Goal: Task Accomplishment & Management: Use online tool/utility

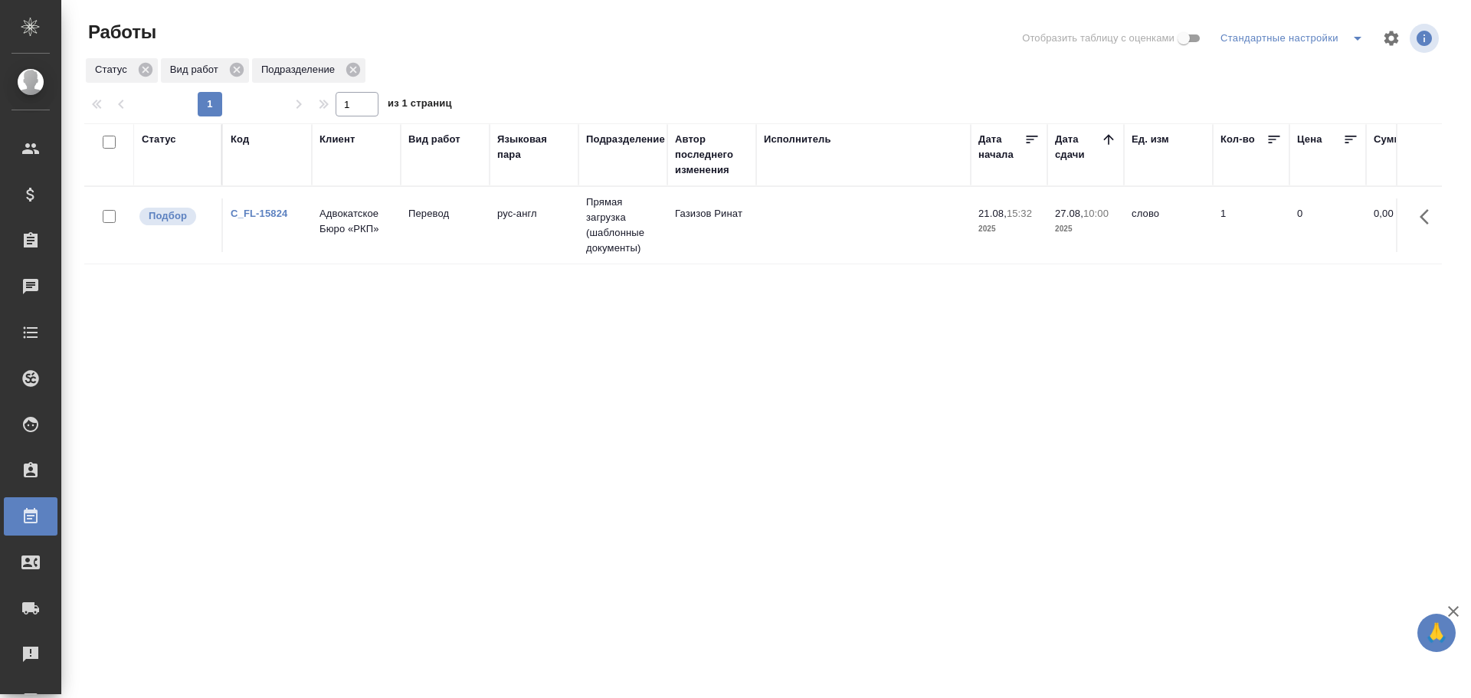
click at [389, 253] on tr "Подбор C_FL-15824 Адвокатское Бюро «РКП» Перевод рус-англ Прямая загрузка (шабл…" at bounding box center [1414, 225] width 2661 height 77
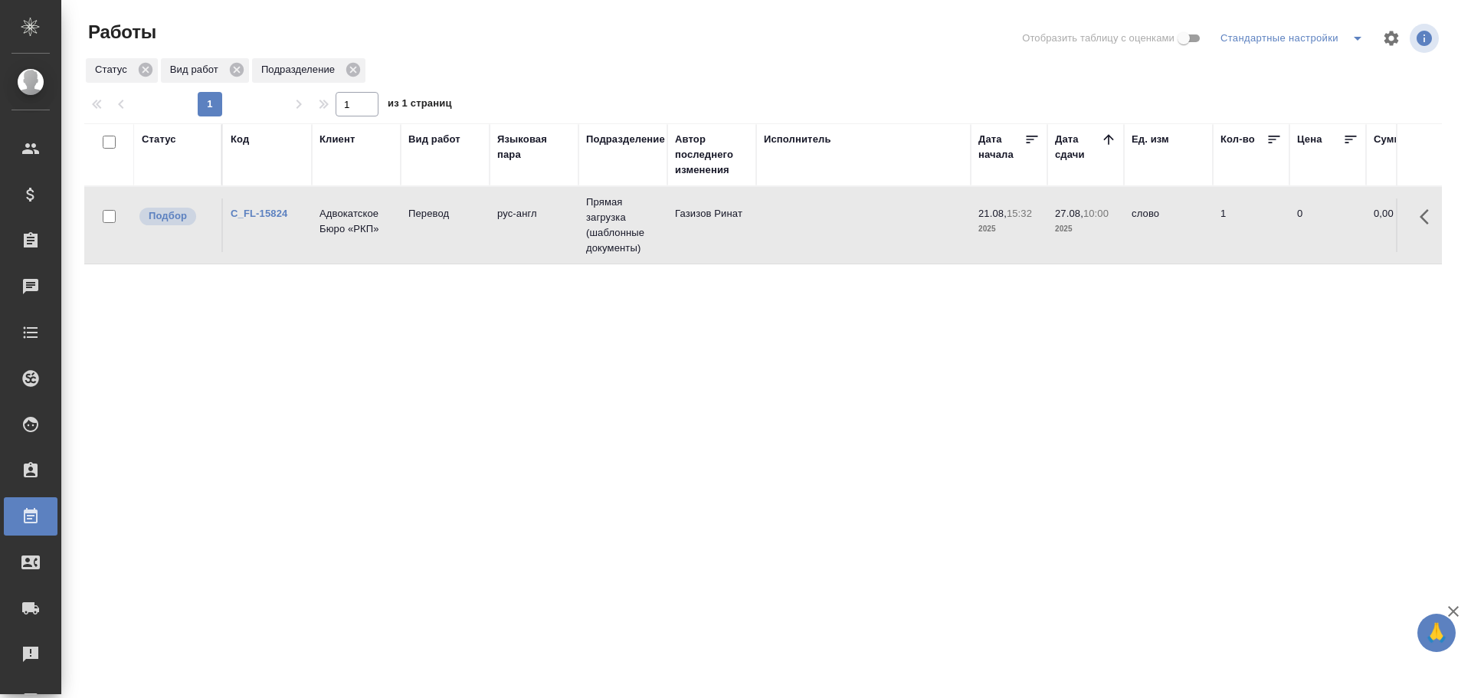
click at [389, 253] on tr "Подбор C_FL-15824 Адвокатское Бюро «РКП» Перевод рус-англ Прямая загрузка (шабл…" at bounding box center [1414, 225] width 2661 height 77
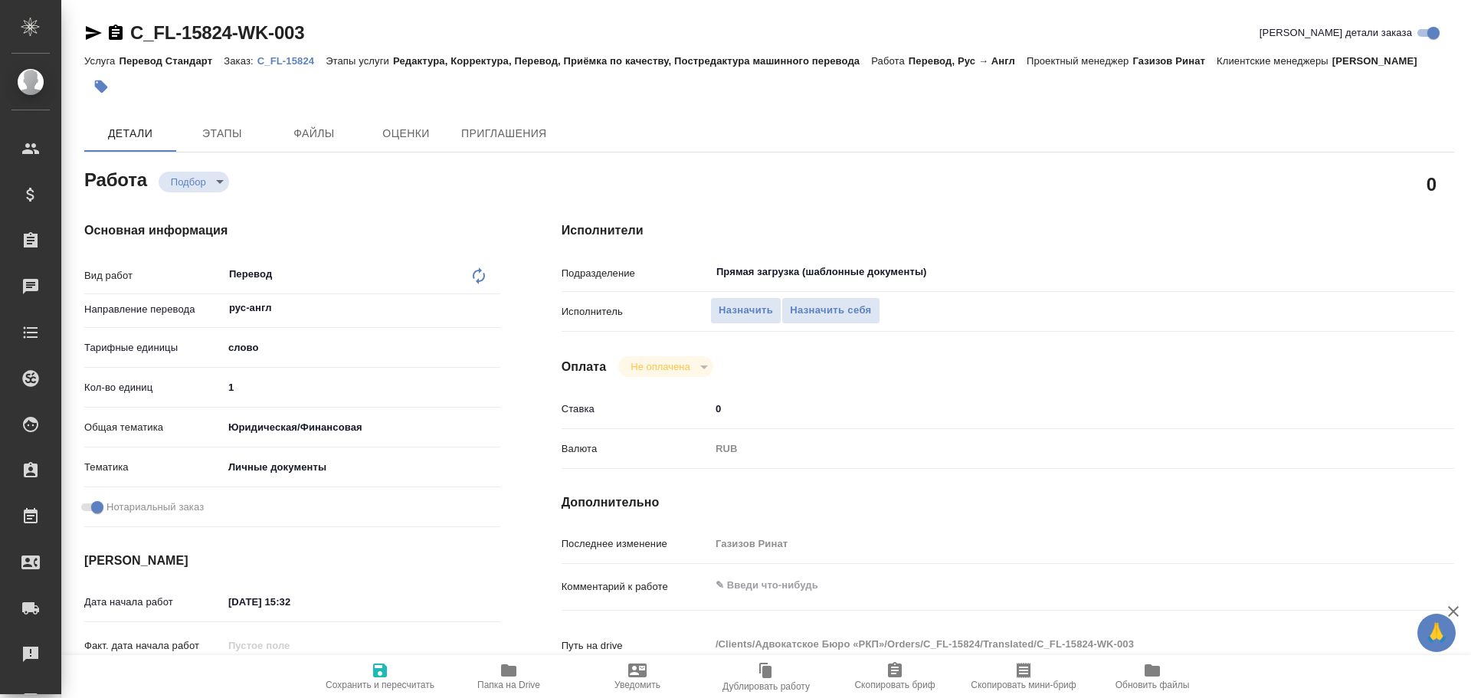
type textarea "x"
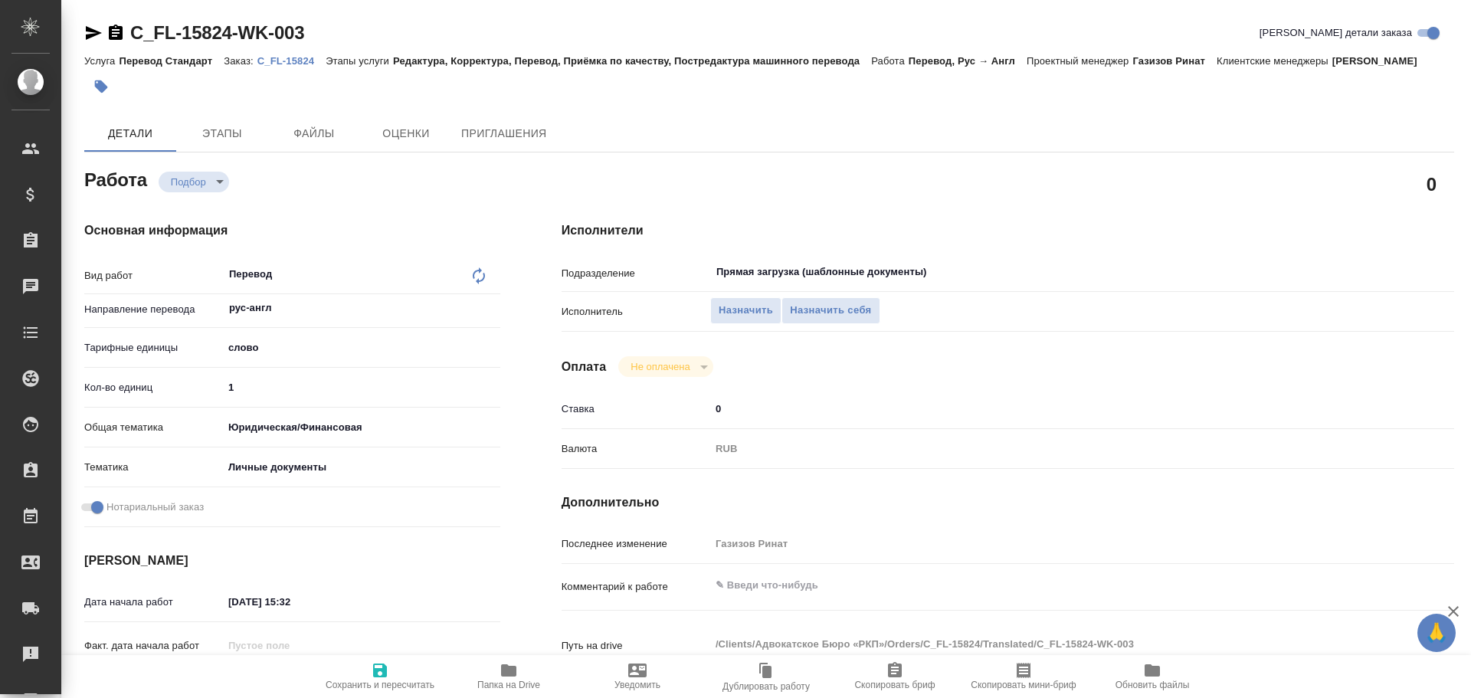
type textarea "x"
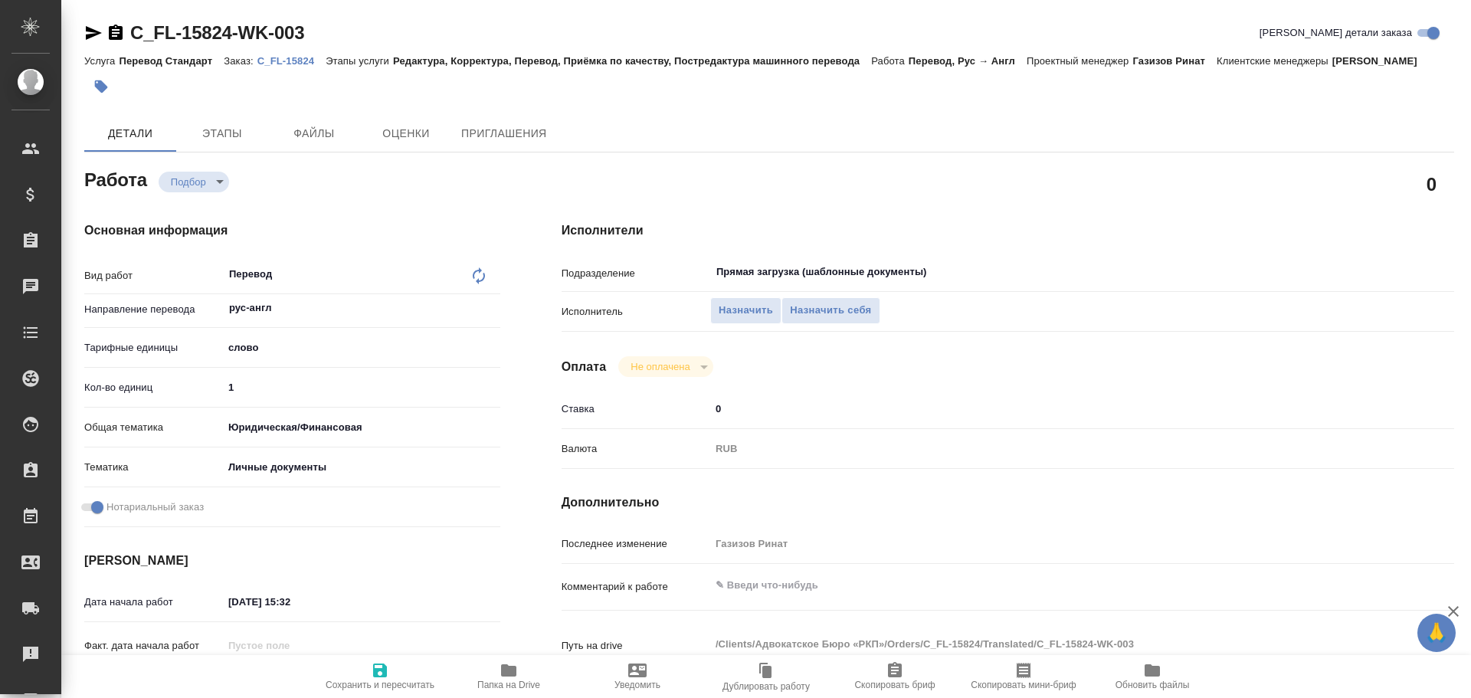
type textarea "x"
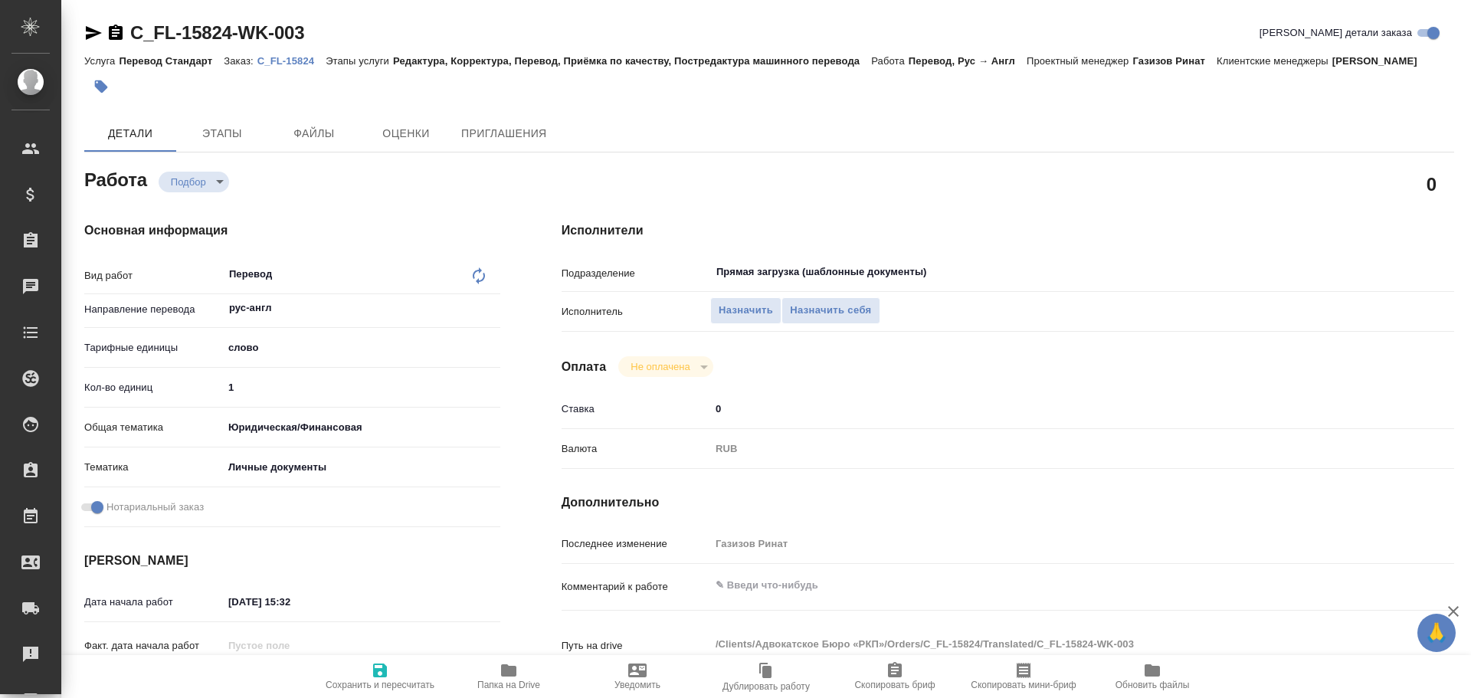
type textarea "x"
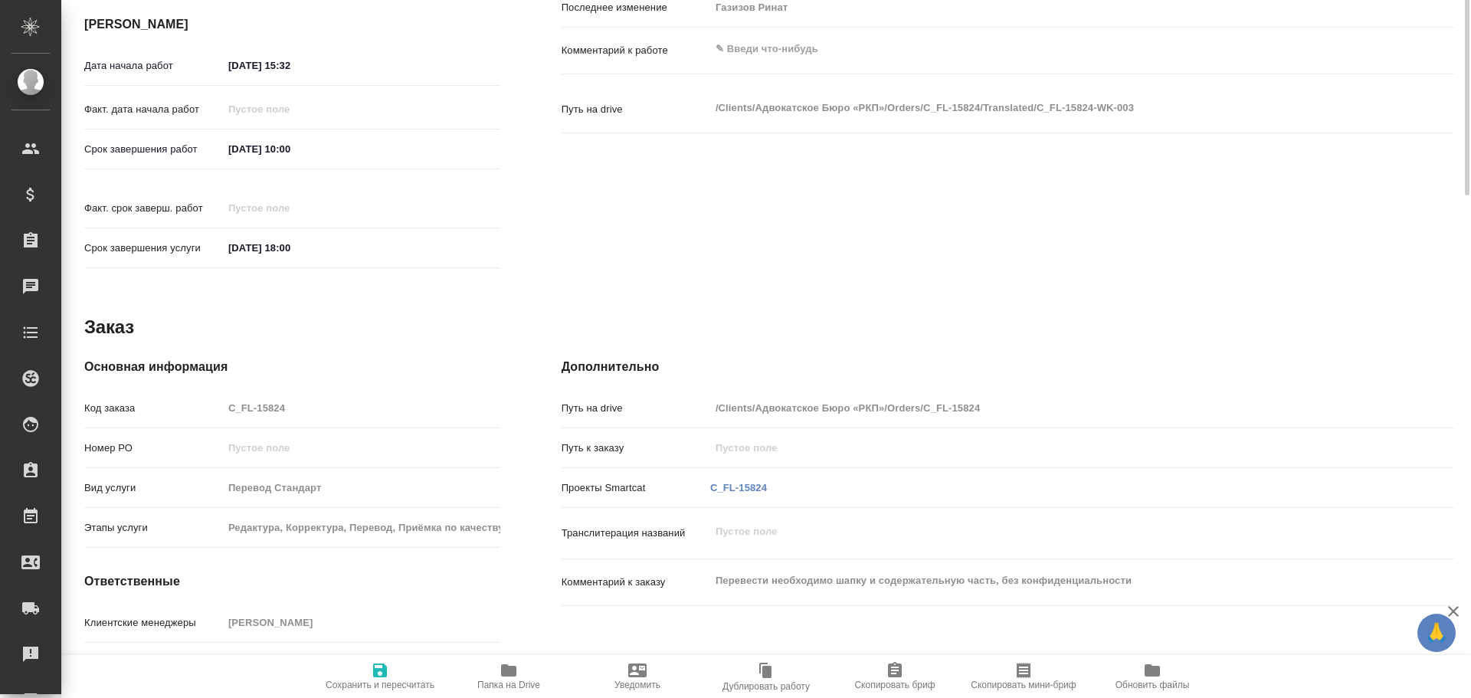
scroll to position [591, 0]
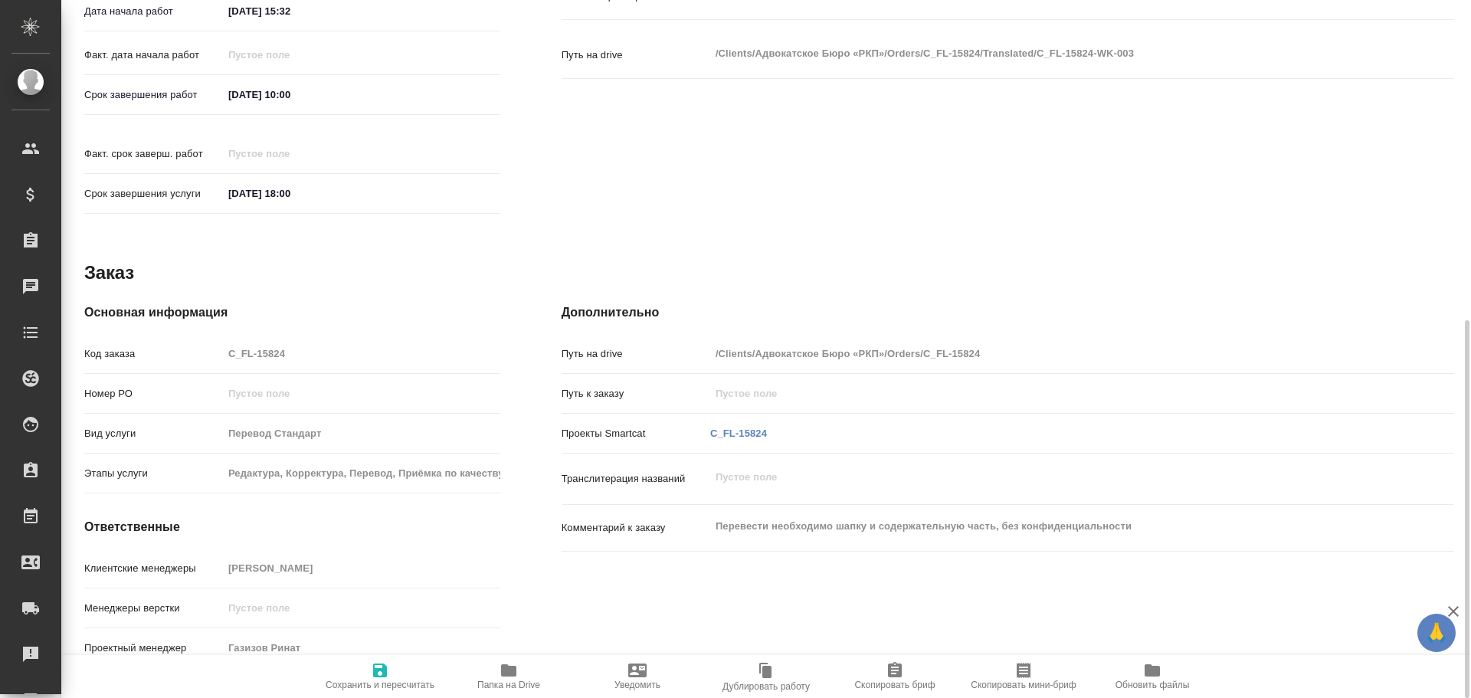
type textarea "x"
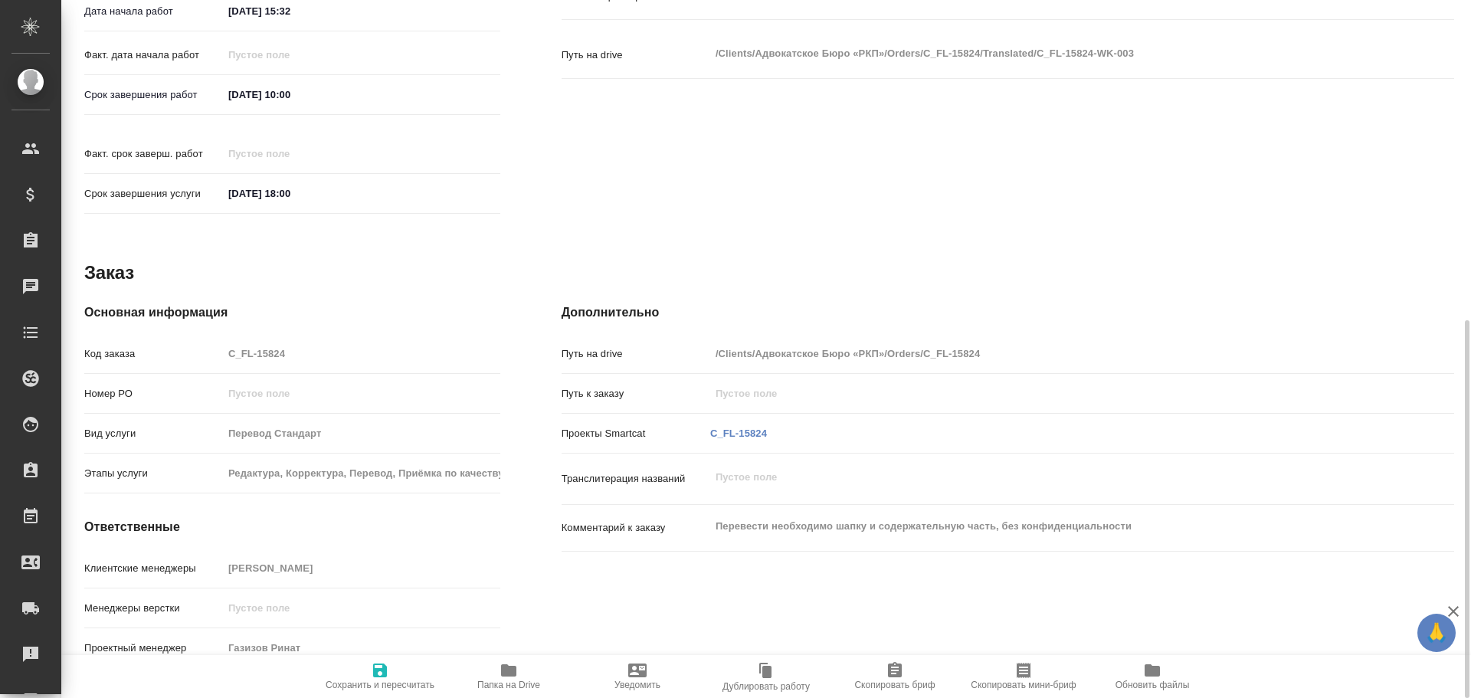
type textarea "x"
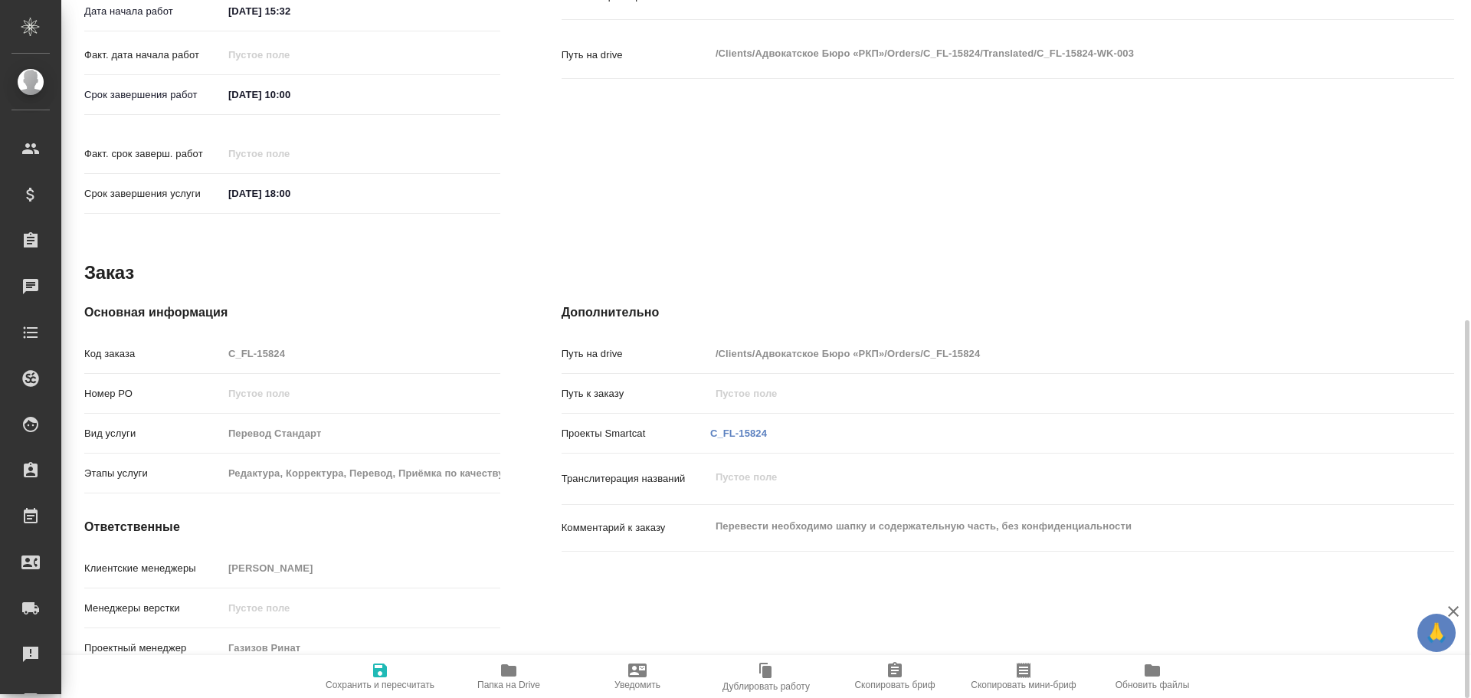
click at [507, 690] on span "Папка на Drive" at bounding box center [508, 685] width 63 height 11
